Goal: Find specific page/section

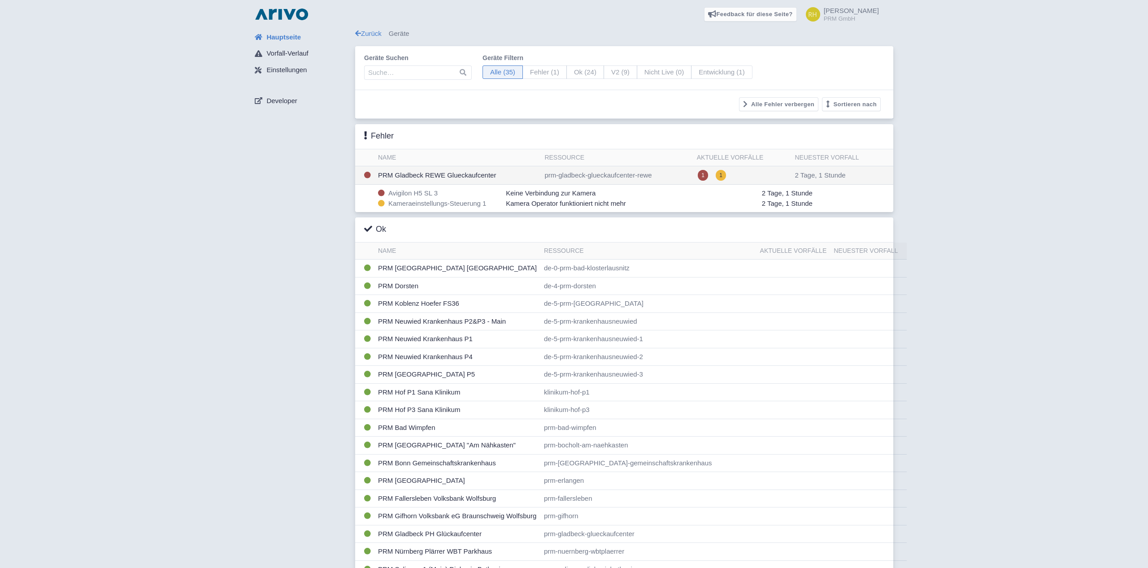
click at [444, 175] on td "PRM Gladbeck REWE Glueckaufcenter" at bounding box center [457, 175] width 166 height 18
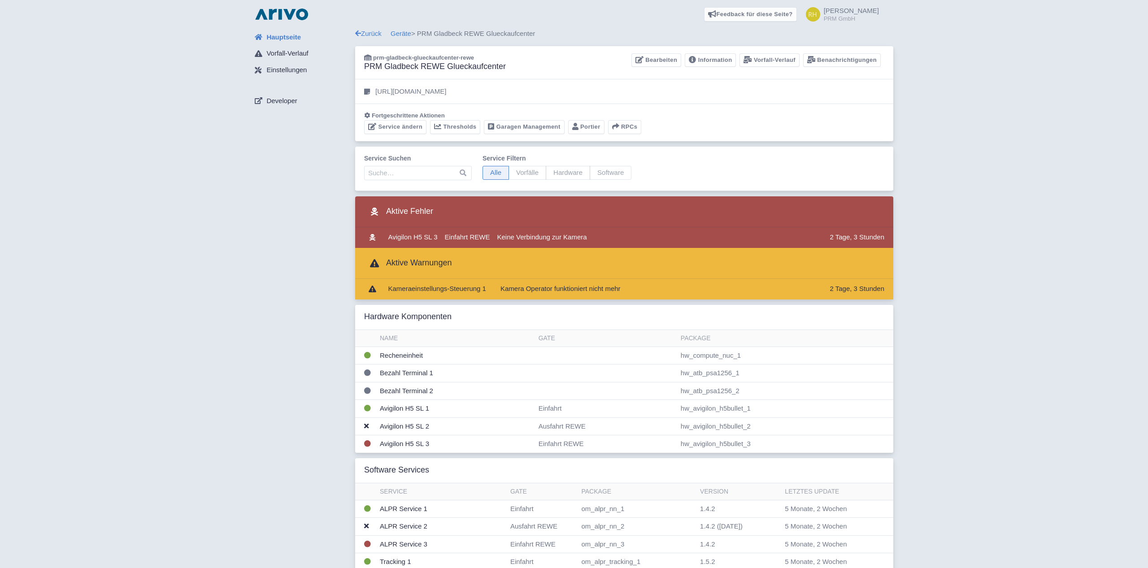
click at [231, 231] on div "Hauptseite Vorfall-Verlauf Einstellungen Developer Zurück Geräte > PRM Gladbeck…" at bounding box center [573, 515] width 1133 height 973
click at [273, 17] on img at bounding box center [281, 14] width 57 height 14
